Goal: Transaction & Acquisition: Purchase product/service

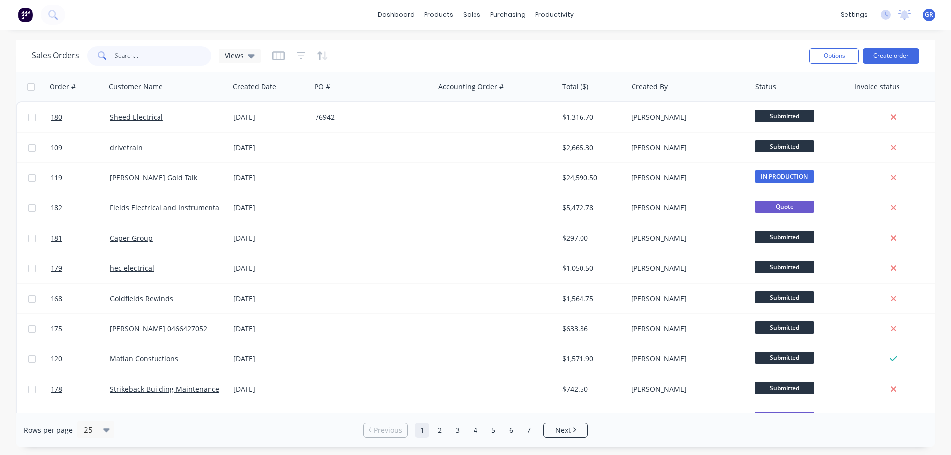
click at [145, 56] on input "text" at bounding box center [163, 56] width 97 height 20
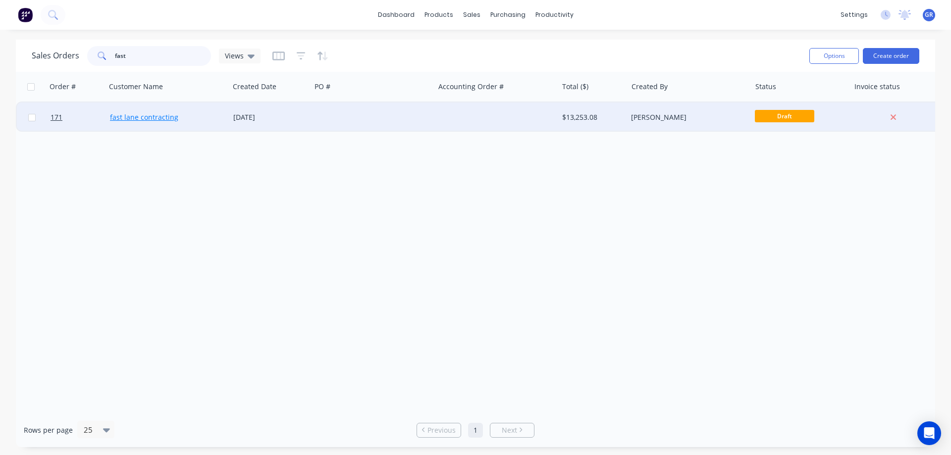
type input "fast"
click at [163, 121] on link "fast lane contracting" at bounding box center [144, 116] width 68 height 9
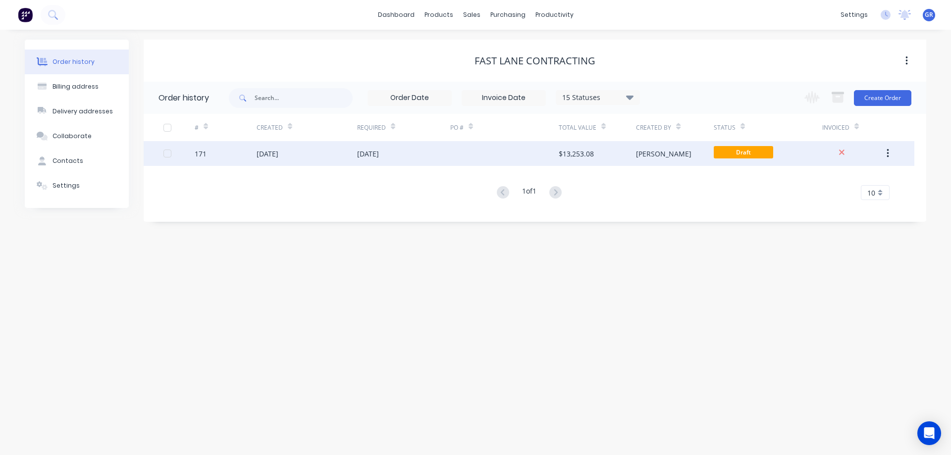
click at [237, 151] on div "171" at bounding box center [226, 153] width 62 height 25
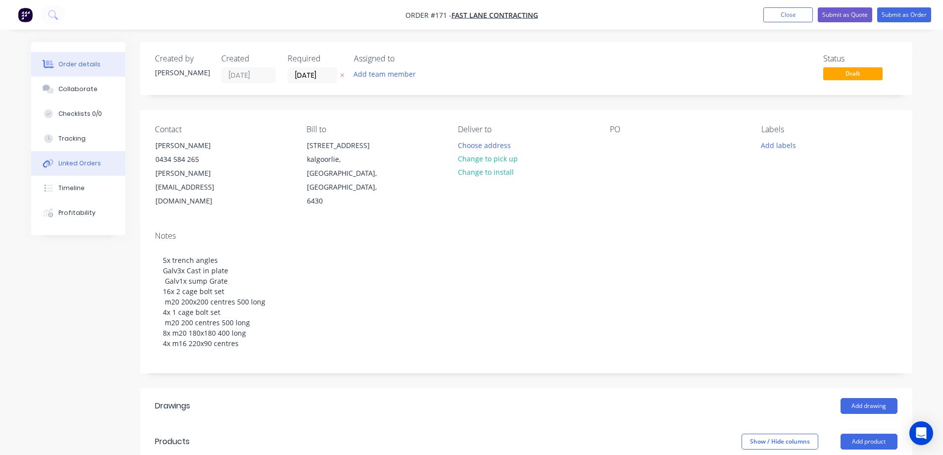
click at [71, 162] on div "Linked Orders" at bounding box center [79, 163] width 43 height 9
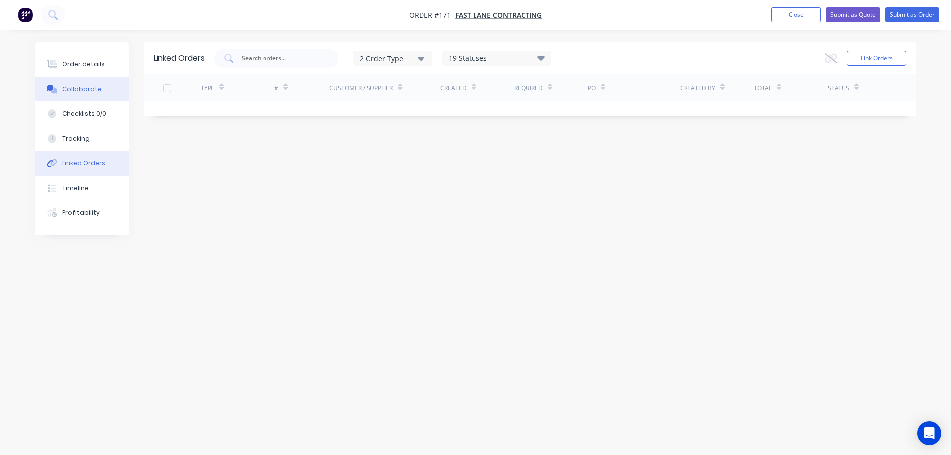
click at [70, 88] on div "Collaborate" at bounding box center [81, 89] width 39 height 9
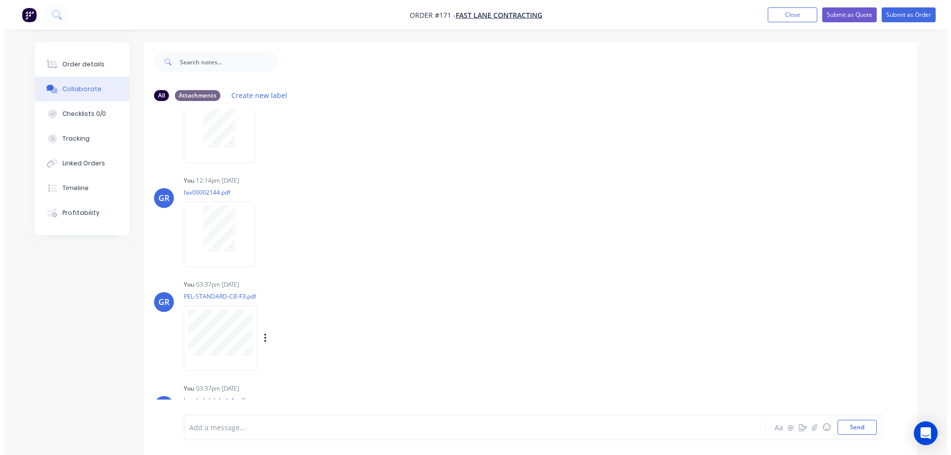
scroll to position [1189, 0]
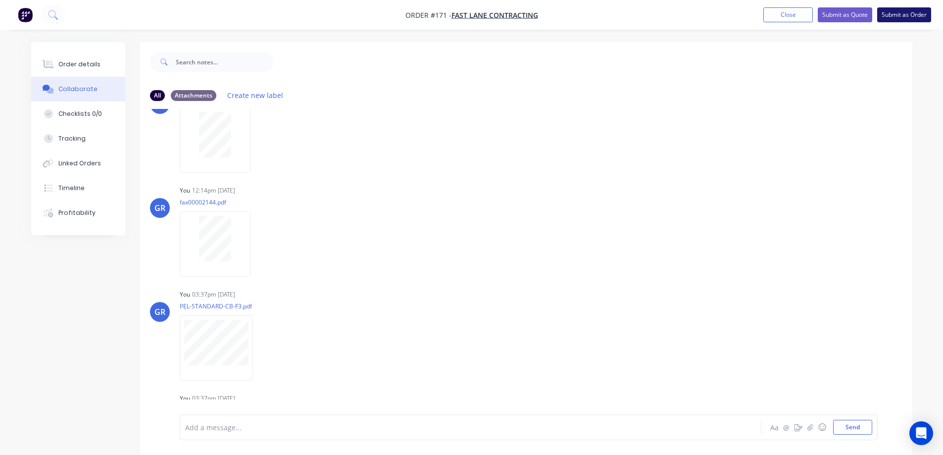
click at [906, 18] on button "Submit as Order" at bounding box center [905, 14] width 54 height 15
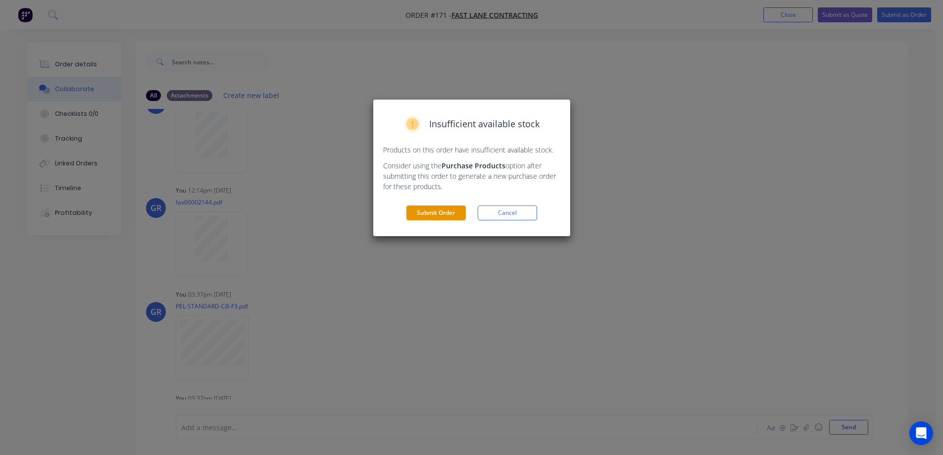
click at [448, 210] on button "Submit Order" at bounding box center [436, 213] width 59 height 15
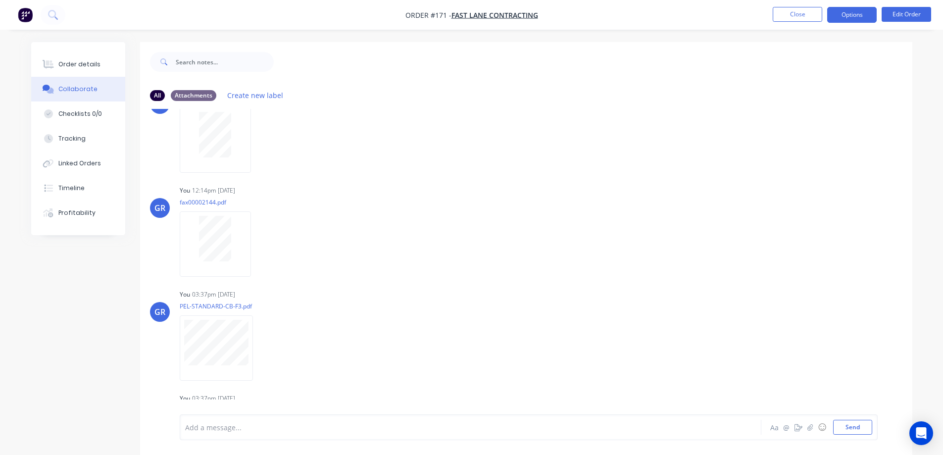
click at [845, 19] on button "Options" at bounding box center [853, 15] width 50 height 16
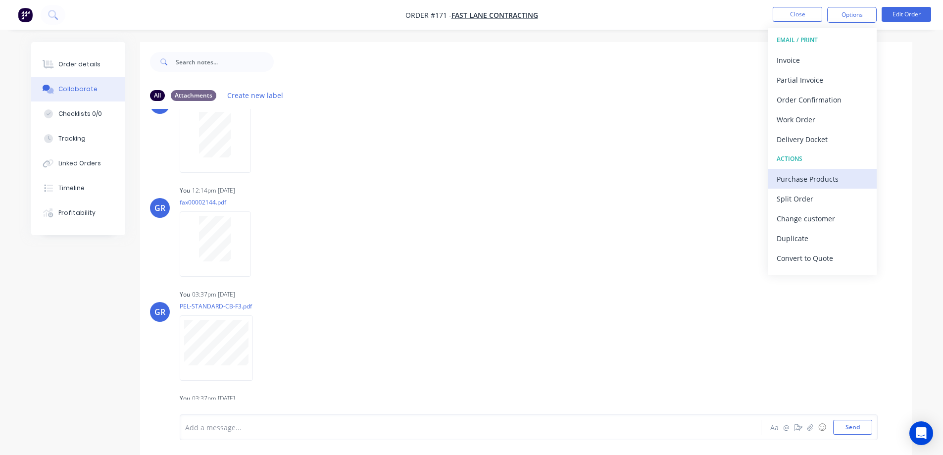
click at [819, 178] on div "Purchase Products" at bounding box center [822, 179] width 91 height 14
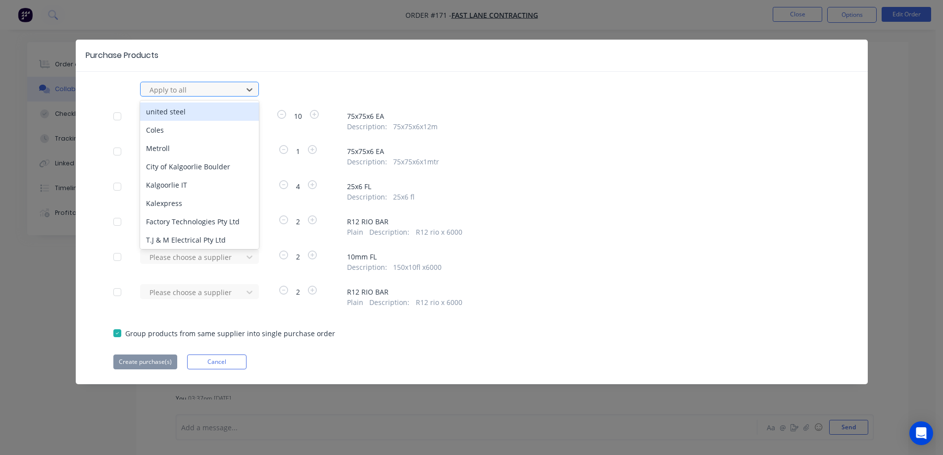
click at [214, 89] on div at bounding box center [193, 90] width 89 height 12
click at [174, 111] on div "united steel" at bounding box center [199, 112] width 119 height 18
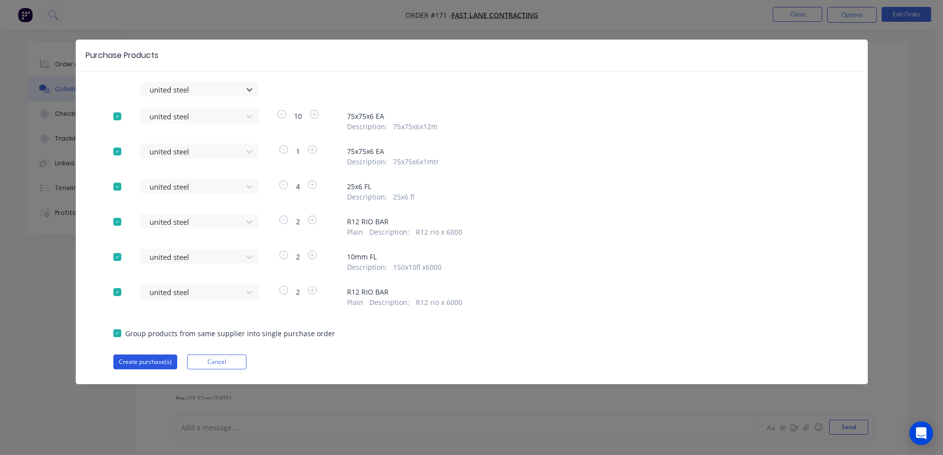
click at [134, 361] on button "Create purchase(s)" at bounding box center [145, 362] width 64 height 15
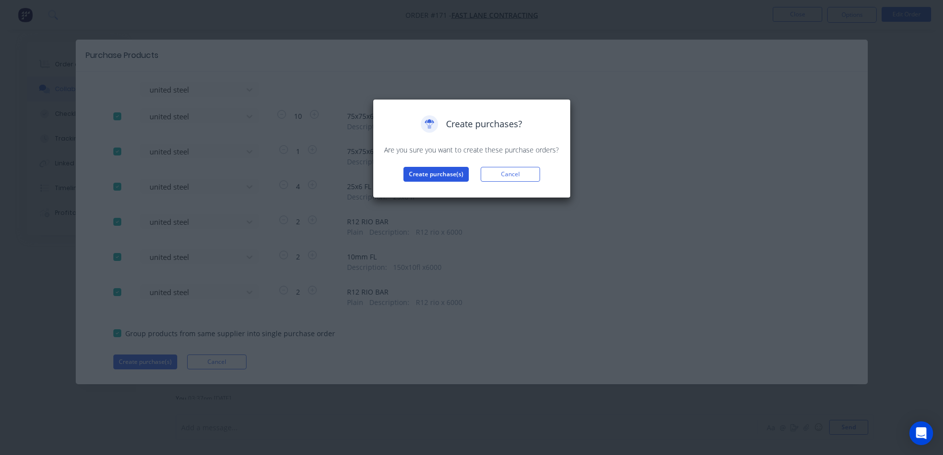
click at [436, 177] on button "Create purchase(s)" at bounding box center [436, 174] width 65 height 15
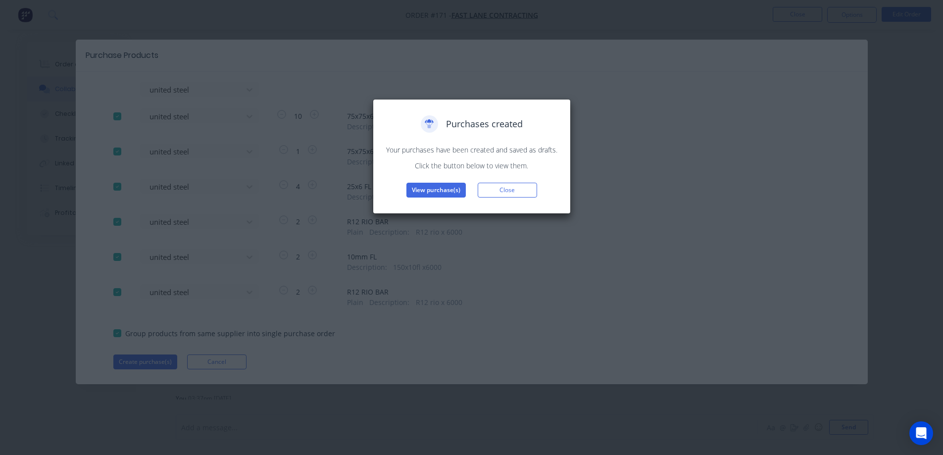
click at [436, 180] on div "Purchases created Your purchases have been created and saved as drafts. Click t…" at bounding box center [471, 156] width 177 height 82
click at [436, 188] on button "View purchase(s)" at bounding box center [436, 190] width 59 height 15
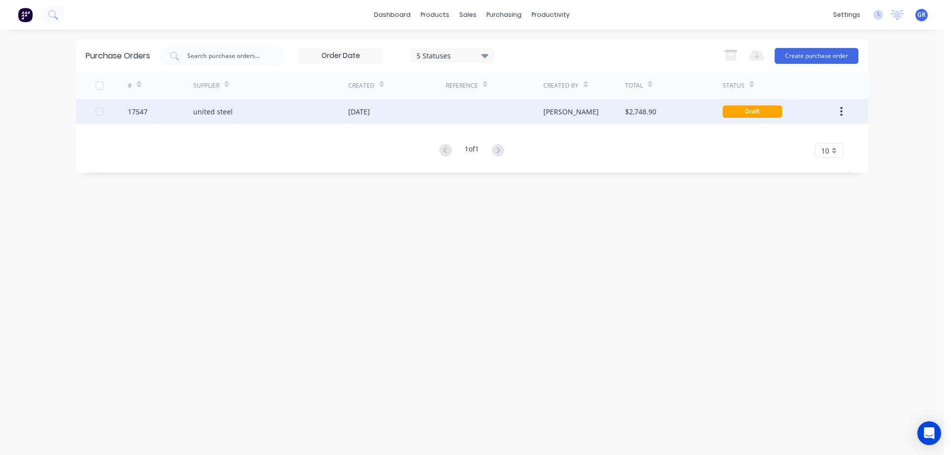
click at [313, 109] on div "united steel" at bounding box center [270, 111] width 155 height 25
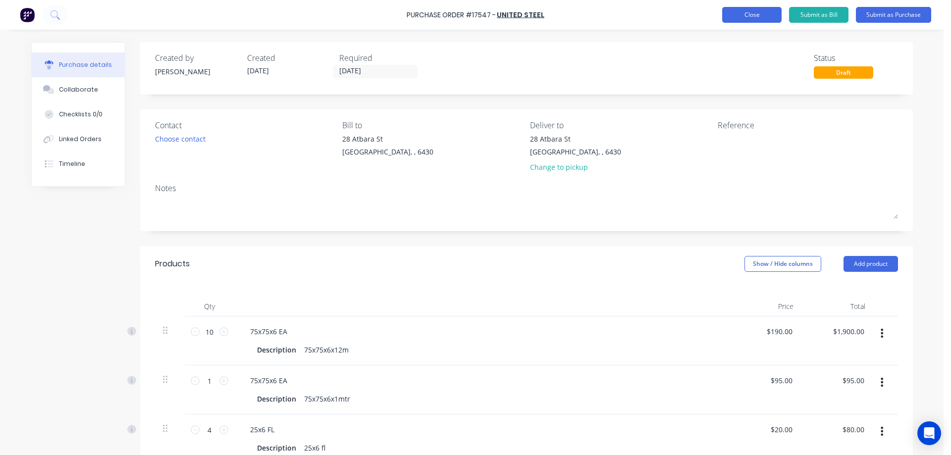
click at [773, 13] on button "Close" at bounding box center [751, 15] width 59 height 16
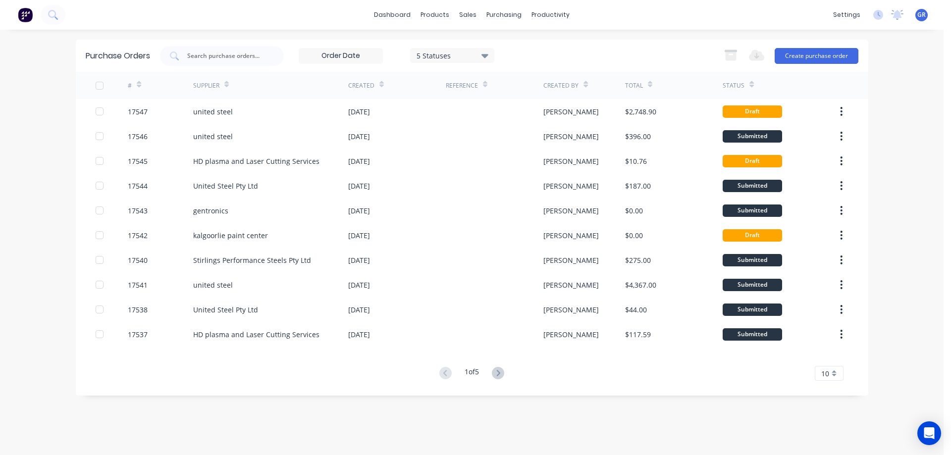
click at [362, 250] on div "[DATE]" at bounding box center [397, 260] width 98 height 25
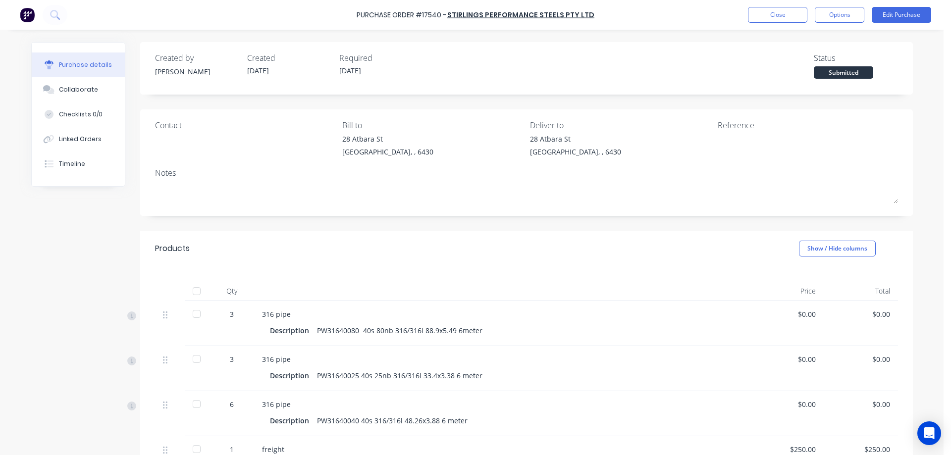
drag, startPoint x: 779, startPoint y: 4, endPoint x: 776, endPoint y: 25, distance: 20.6
click at [779, 5] on div "Purchase Order #17540 - Stirlings Performance Steels Pty Ltd Close Options Edit…" at bounding box center [475, 15] width 951 height 30
click at [777, 25] on div "Purchase Order #17540 - Stirlings Performance Steels Pty Ltd Close Options Edit…" at bounding box center [475, 15] width 951 height 30
click at [779, 14] on button "Close" at bounding box center [777, 15] width 59 height 16
